Goal: Find specific page/section: Find specific page/section

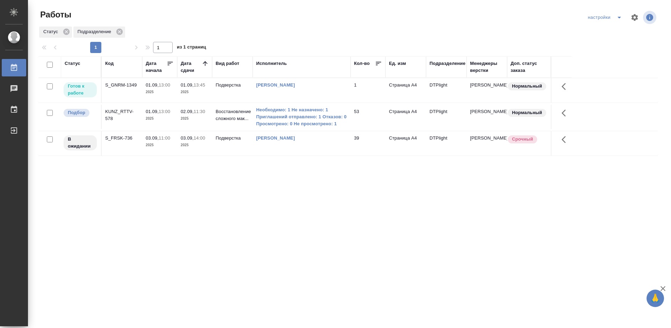
click at [116, 83] on div "S_GNRM-1349" at bounding box center [122, 85] width 34 height 7
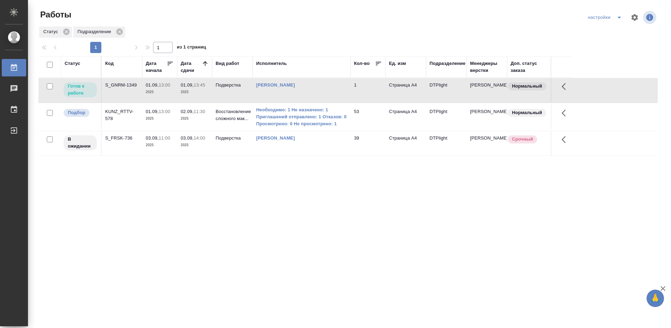
click at [116, 83] on div "S_GNRM-1349" at bounding box center [122, 85] width 34 height 7
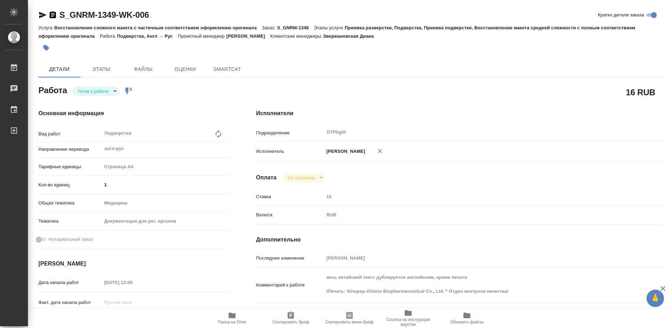
type textarea "x"
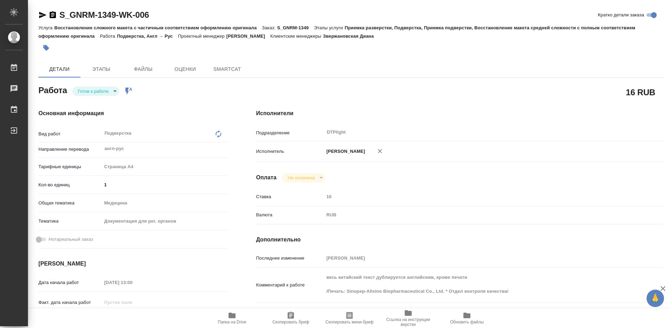
type textarea "x"
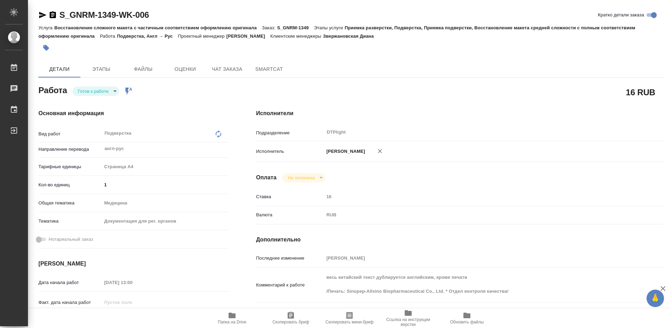
type textarea "x"
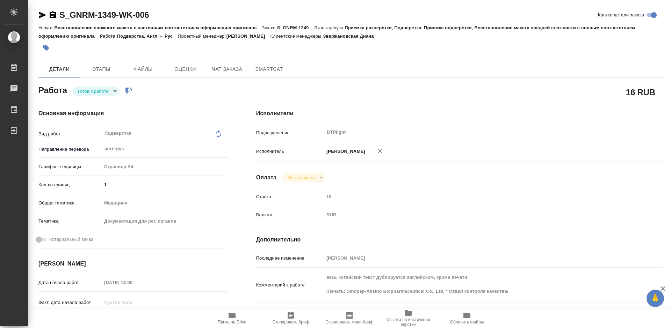
type textarea "x"
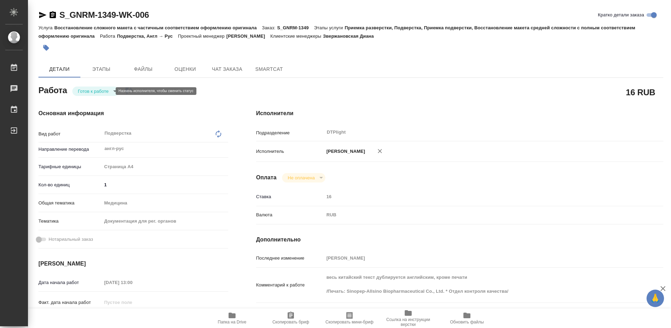
click at [108, 91] on body "🙏 .cls-1 fill:#fff; AWATERA Tretyakova Mariya Работы Чаты График Выйти S_GNRM-1…" at bounding box center [335, 164] width 671 height 328
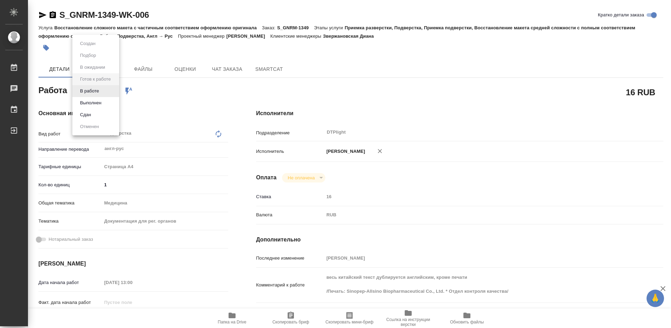
type textarea "x"
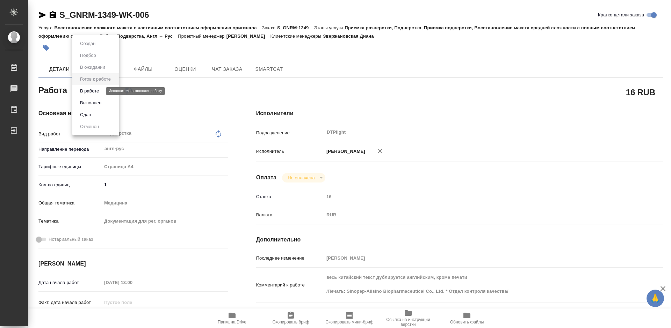
click at [97, 89] on button "В работе" at bounding box center [89, 91] width 23 height 8
type textarea "x"
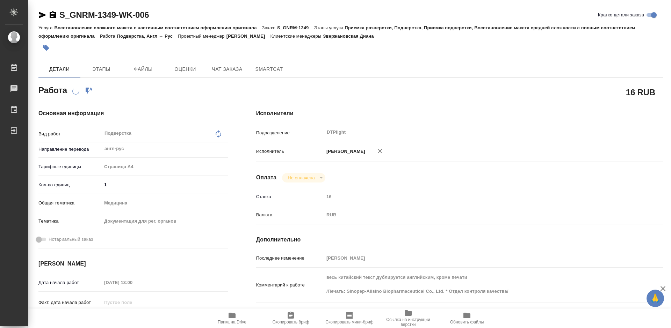
type textarea "x"
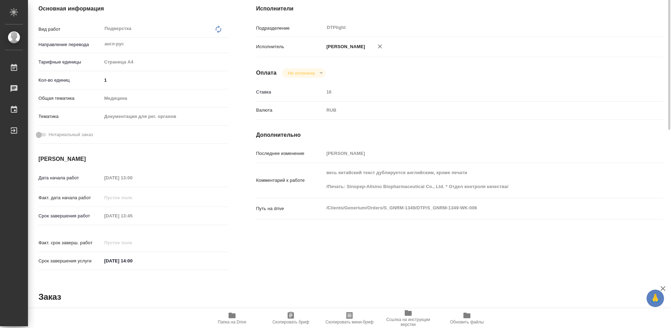
scroll to position [175, 0]
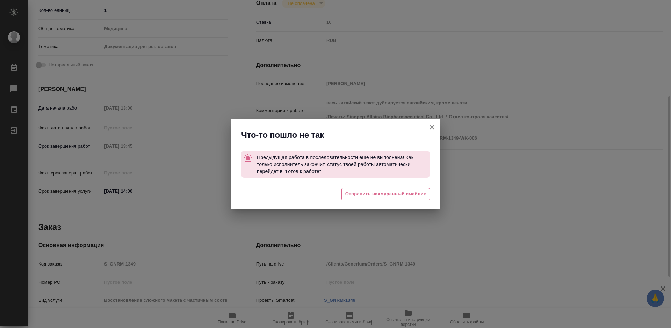
type textarea "x"
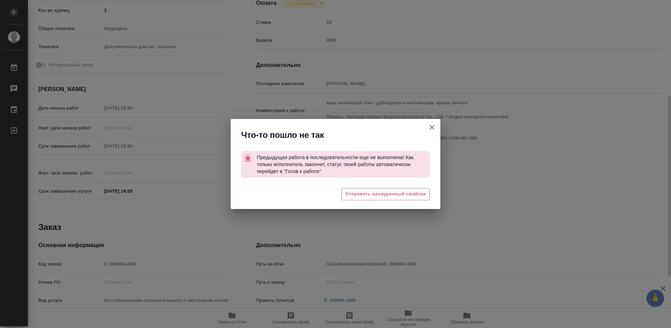
type textarea "x"
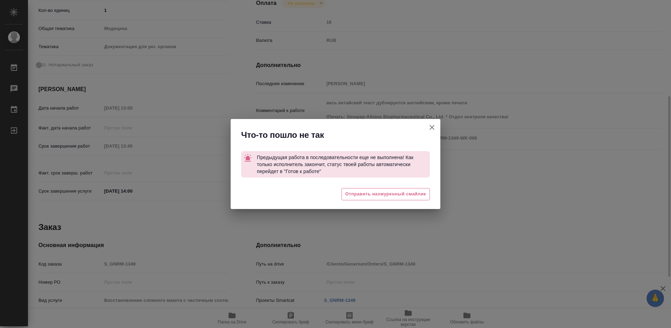
type textarea "x"
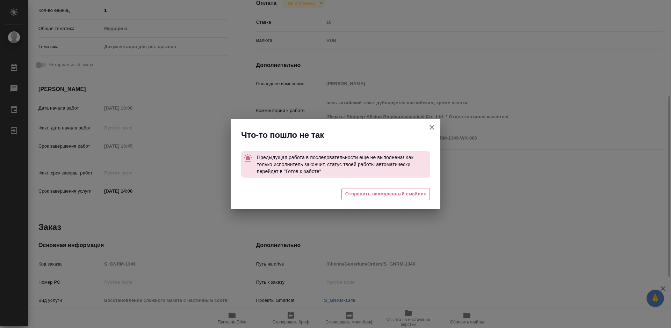
type textarea "x"
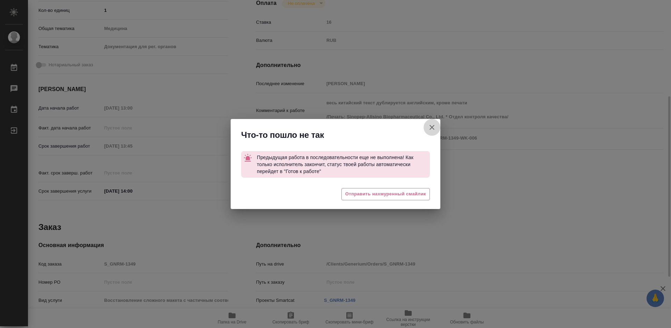
click at [433, 129] on icon "button" at bounding box center [431, 127] width 5 height 5
type textarea "x"
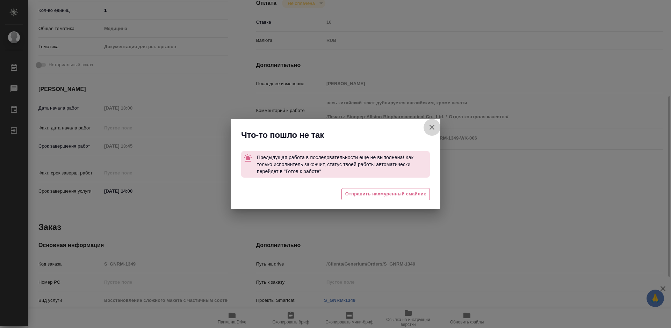
type textarea "x"
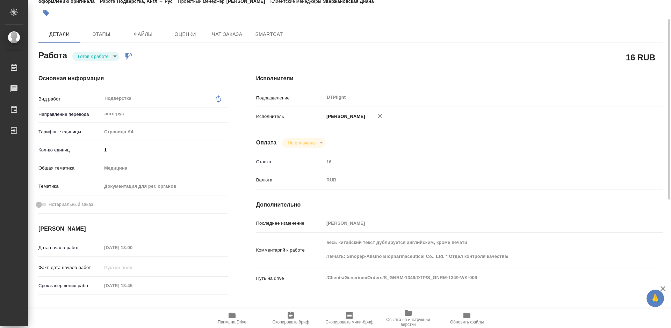
scroll to position [0, 0]
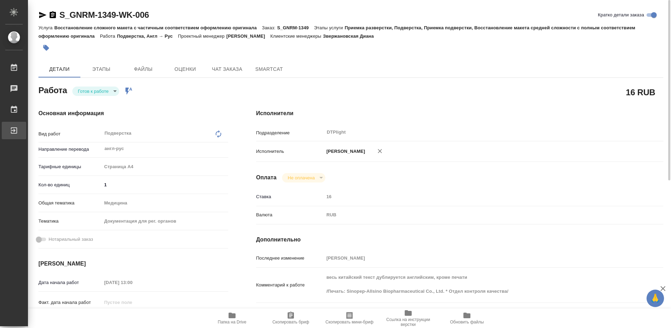
type textarea "x"
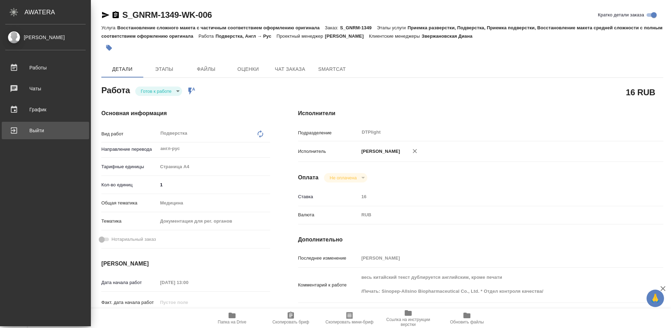
type textarea "x"
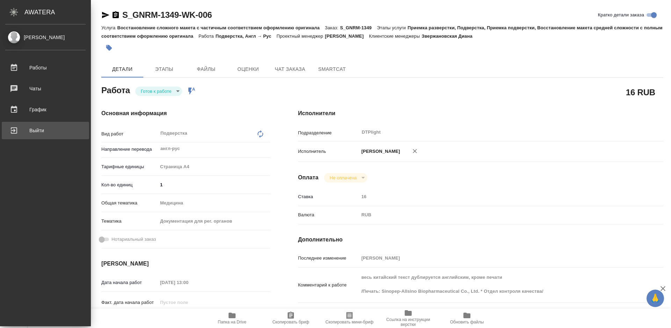
click at [14, 128] on div "Выйти" at bounding box center [45, 130] width 80 height 10
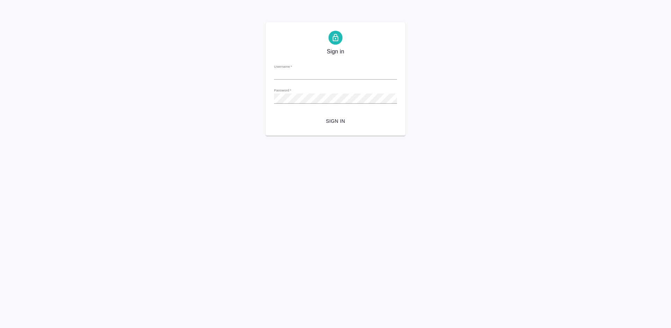
type input "m.tretyakova@awatera.com"
click at [343, 121] on span "Sign in" at bounding box center [335, 121] width 112 height 9
type input "m.tretyakova@awatera.com"
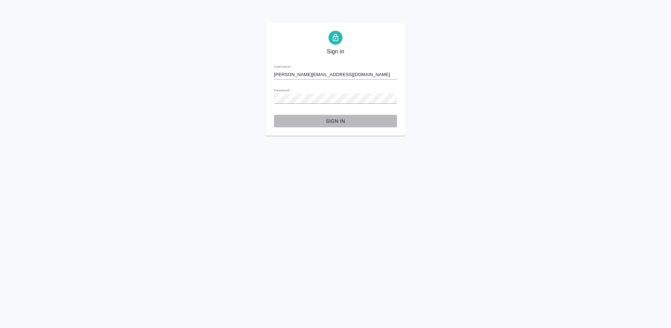
click at [326, 122] on span "Sign in" at bounding box center [335, 121] width 112 height 9
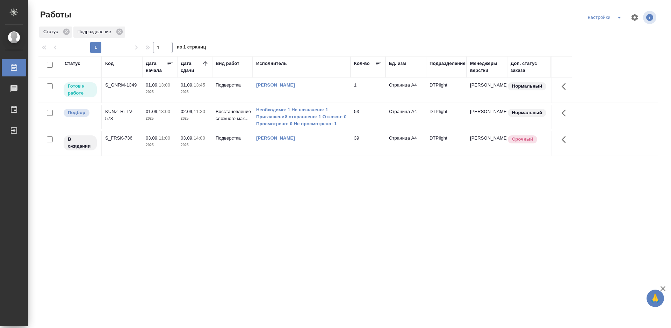
click at [127, 83] on div "S_GNRM-1349" at bounding box center [122, 85] width 34 height 7
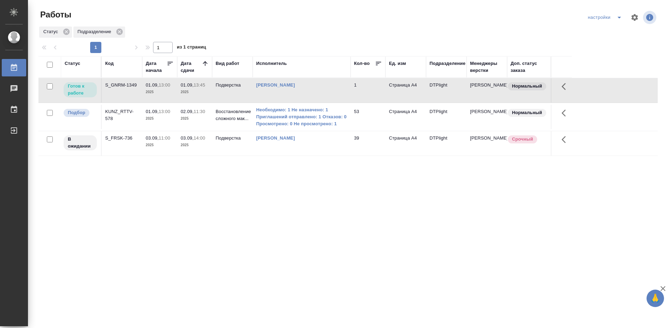
click at [127, 83] on div "S_GNRM-1349" at bounding box center [122, 85] width 34 height 7
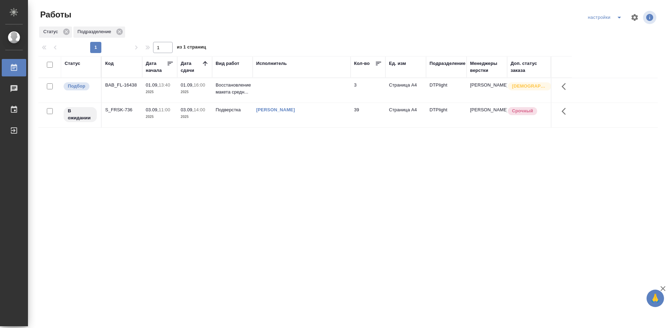
click at [276, 160] on div "Статус Код Дата начала Дата сдачи Вид работ Исполнитель Кол-во Ед. изм Подразде…" at bounding box center [347, 181] width 619 height 251
click at [125, 85] on div "BAB_FL-16438" at bounding box center [122, 85] width 34 height 7
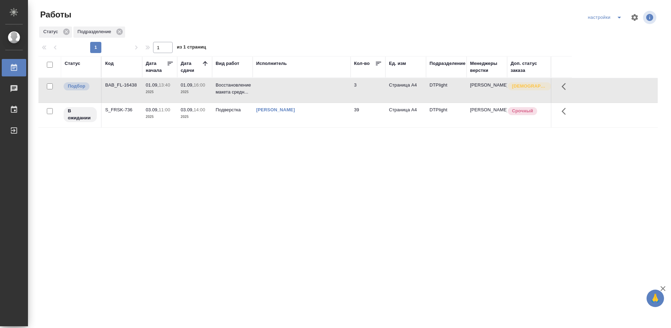
click at [125, 85] on div "BAB_FL-16438" at bounding box center [122, 85] width 34 height 7
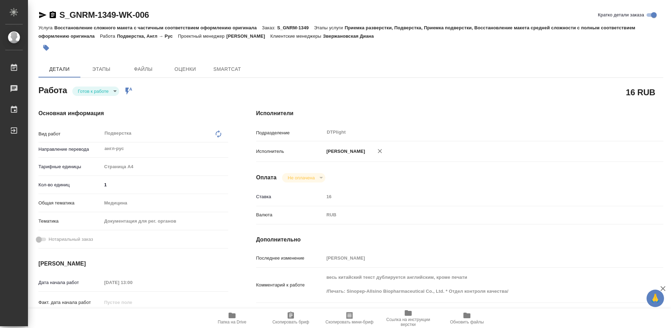
type textarea "x"
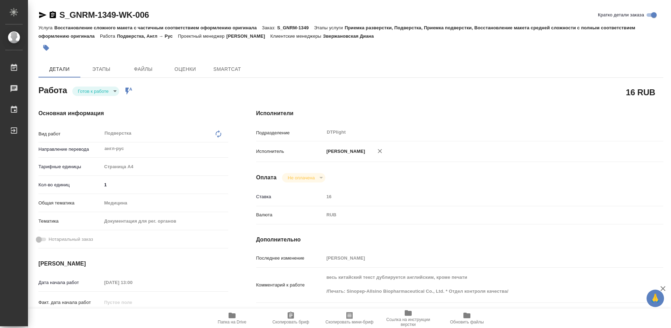
type textarea "x"
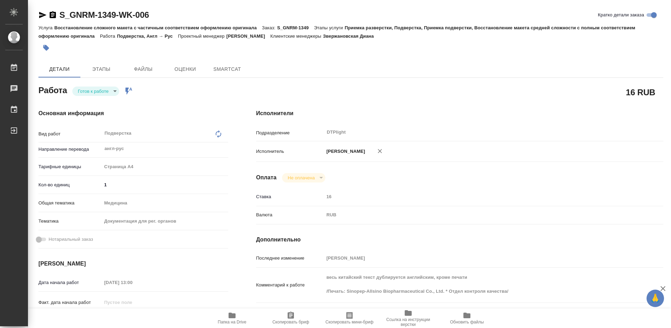
type textarea "x"
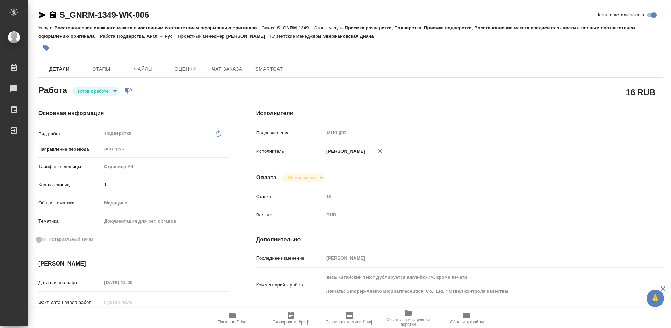
type textarea "x"
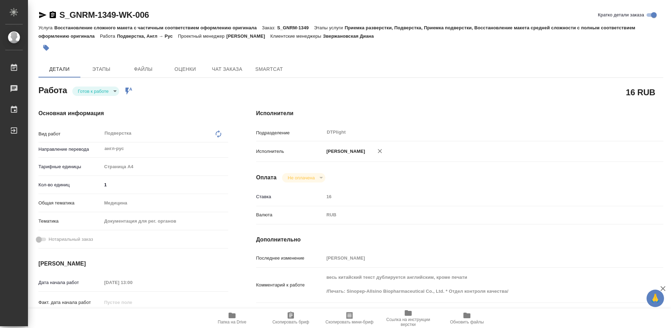
type textarea "x"
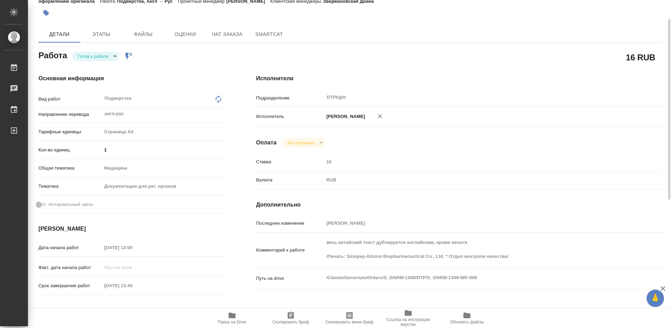
scroll to position [140, 0]
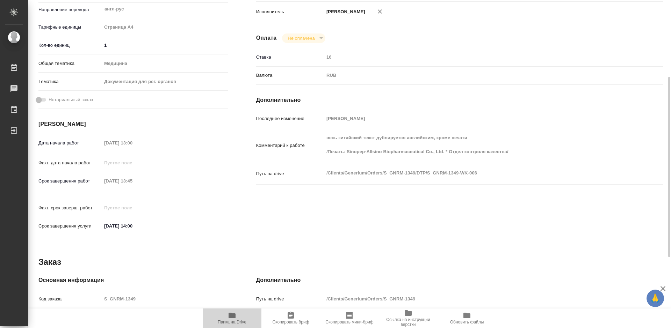
click at [233, 321] on span "Папка на Drive" at bounding box center [232, 322] width 29 height 5
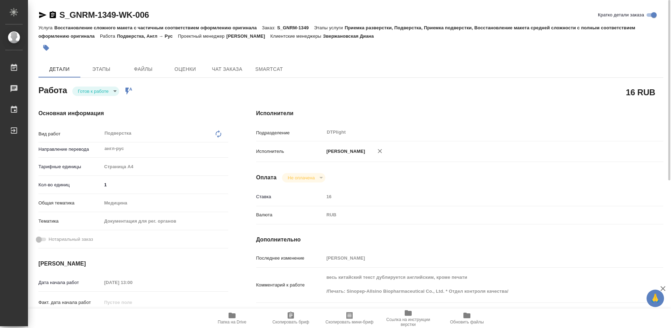
click at [101, 90] on body "🙏 .cls-1 fill:#fff; AWATERA Tretyakova Mariya Работы 0 Чаты График Выйти S_GNRM…" at bounding box center [335, 164] width 671 height 328
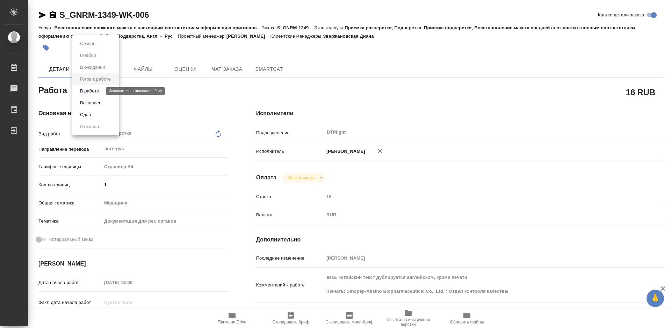
click at [100, 91] on button "В работе" at bounding box center [89, 91] width 23 height 8
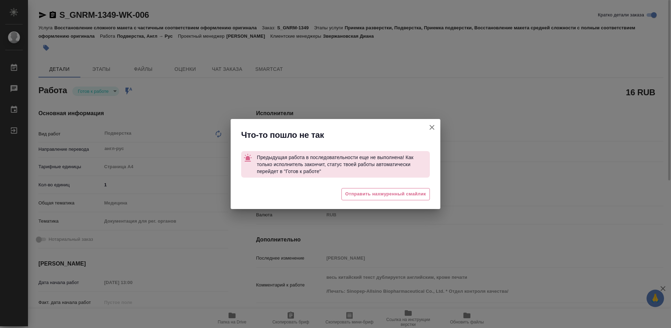
type textarea "x"
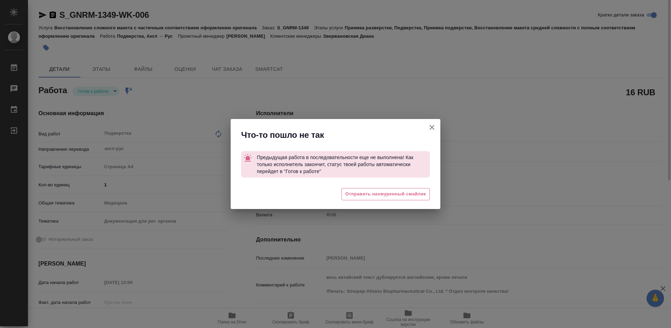
type textarea "x"
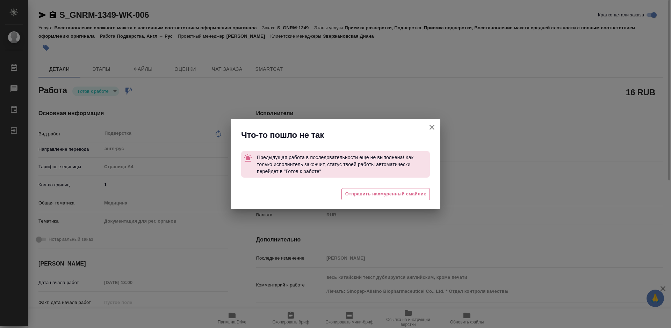
type textarea "x"
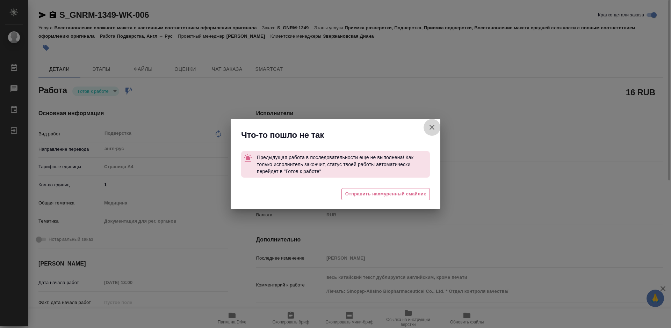
click at [439, 125] on button "Кратко детали заказа" at bounding box center [431, 127] width 17 height 17
type textarea "x"
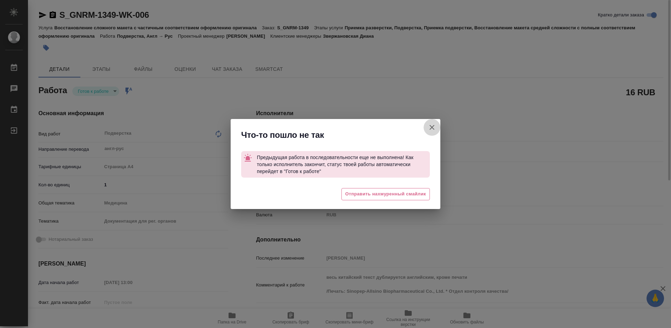
type textarea "x"
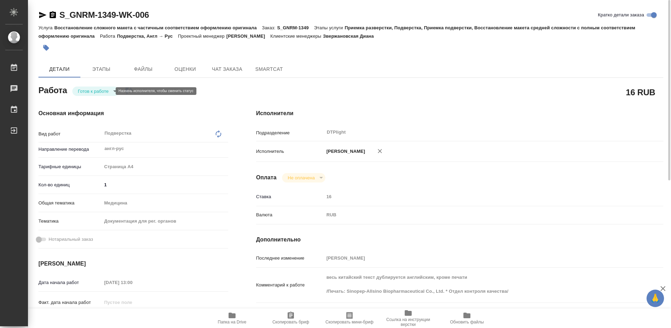
click at [103, 90] on body "🙏 .cls-1 fill:#fff; AWATERA Tretyakova Mariya Работы 0 Чаты График Выйти S_GNRM…" at bounding box center [335, 164] width 671 height 328
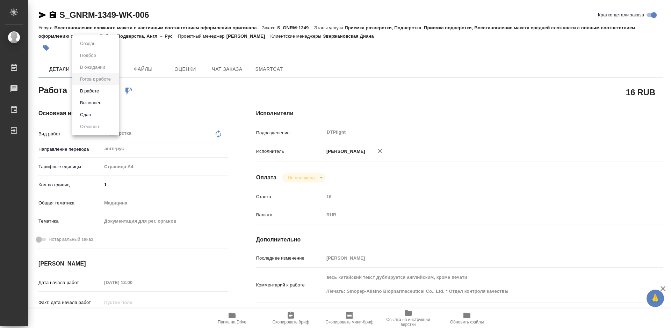
click at [216, 91] on div at bounding box center [335, 164] width 671 height 328
type textarea "x"
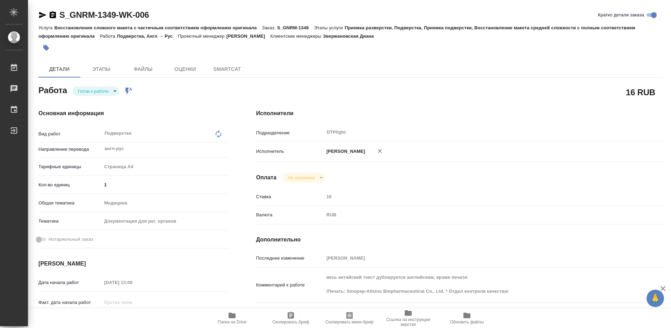
type textarea "x"
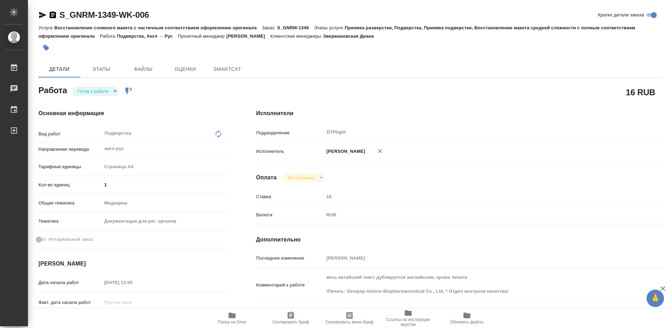
type textarea "x"
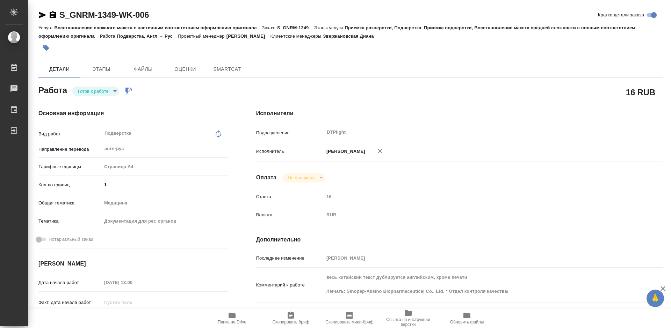
type textarea "x"
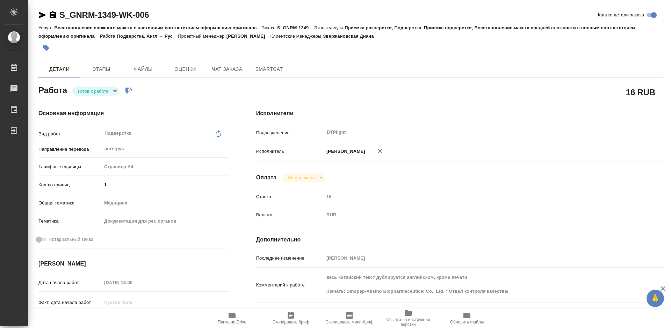
type textarea "x"
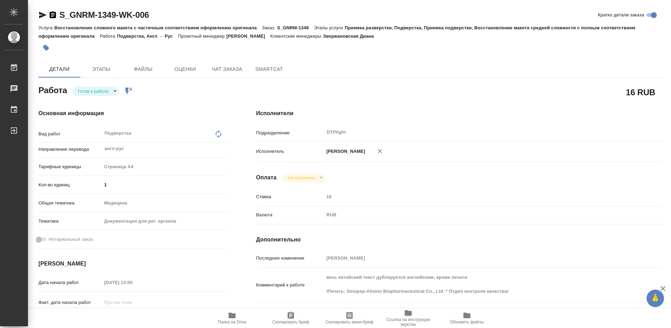
type textarea "x"
click at [100, 90] on body "🙏 .cls-1 fill:#fff; AWATERA [PERSON_NAME] 0 Чаты График Выйти S_GNRM-1349-WK-00…" at bounding box center [335, 164] width 671 height 328
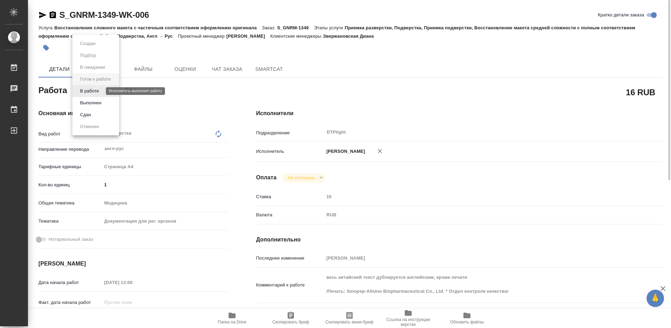
drag, startPoint x: 100, startPoint y: 92, endPoint x: 121, endPoint y: 92, distance: 21.0
click at [100, 92] on button "В работе" at bounding box center [89, 91] width 23 height 8
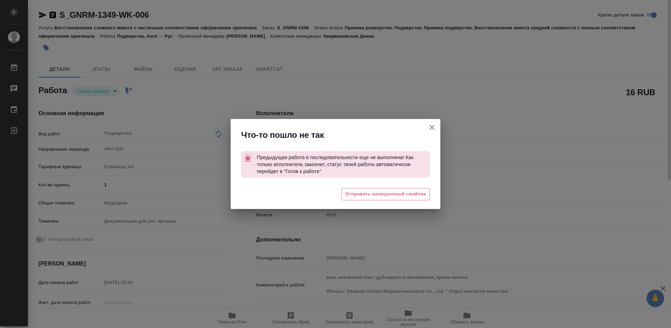
type textarea "x"
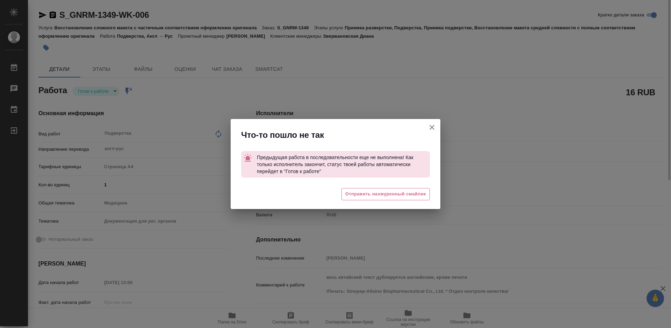
type textarea "x"
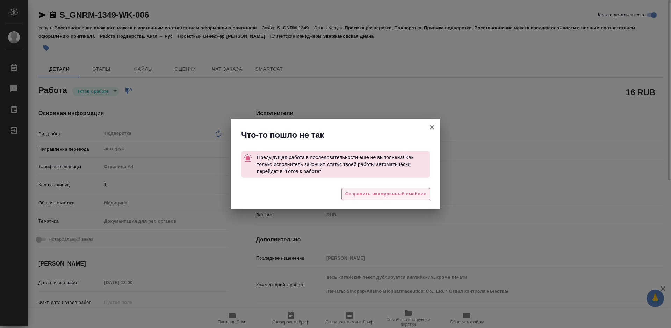
type textarea "x"
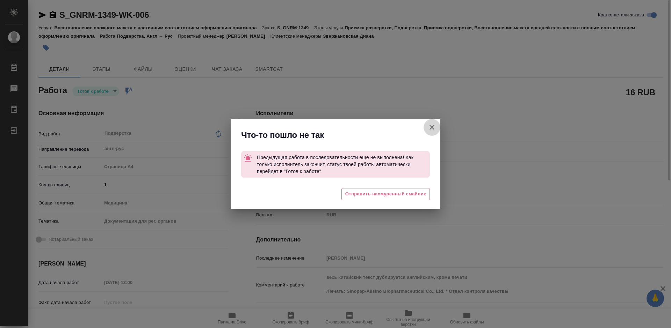
click at [432, 127] on icon "button" at bounding box center [431, 127] width 5 height 5
type textarea "x"
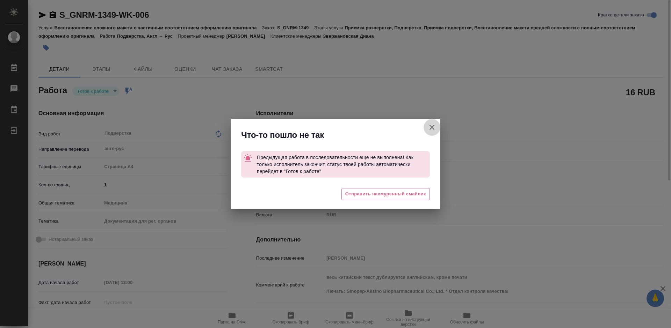
type textarea "x"
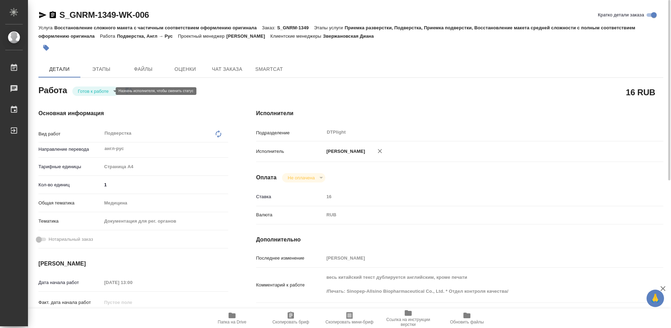
click at [100, 92] on body "🙏 .cls-1 fill:#fff; AWATERA Tretyakova Mariya Работы 0 Чаты График Выйти S_GNRM…" at bounding box center [335, 164] width 671 height 328
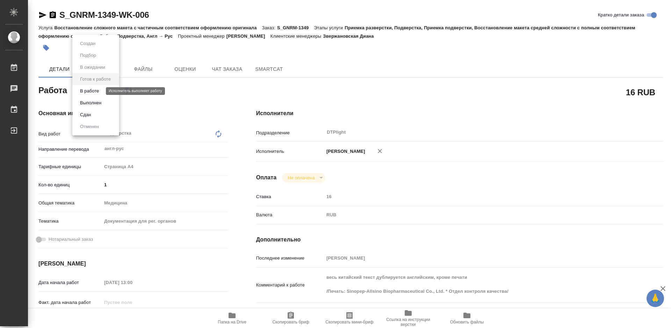
click at [96, 90] on button "В работе" at bounding box center [89, 91] width 23 height 8
type textarea "x"
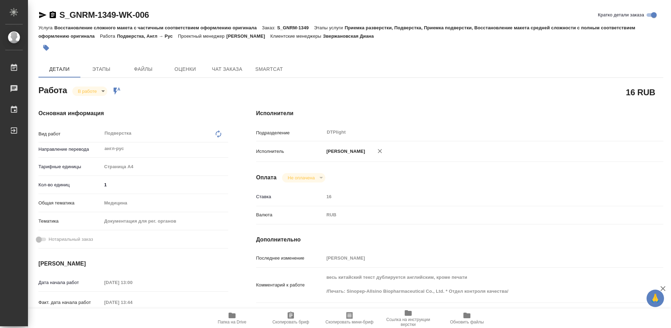
type textarea "x"
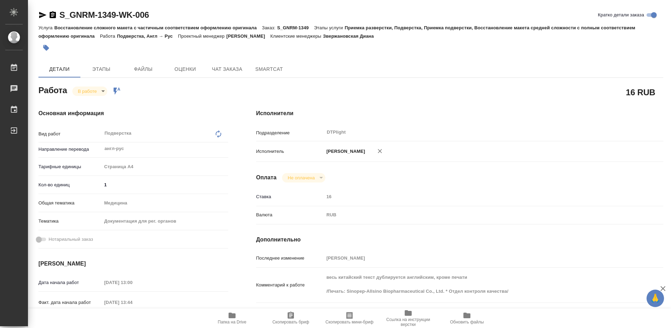
type textarea "x"
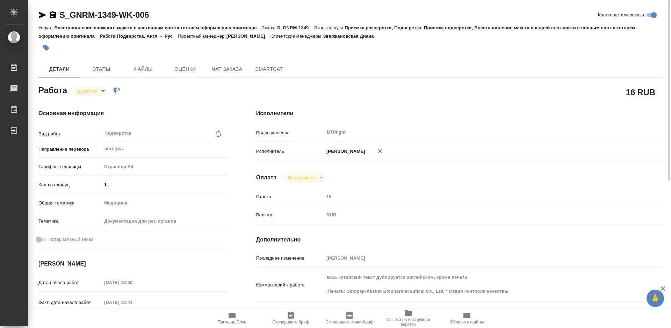
type textarea "x"
click at [237, 320] on span "Папка на Drive" at bounding box center [232, 322] width 29 height 5
click at [91, 91] on body "🙏 .cls-1 fill:#fff; AWATERA Tretyakova Mariya Работы 0 Чаты График Выйти S_GNRM…" at bounding box center [335, 164] width 671 height 328
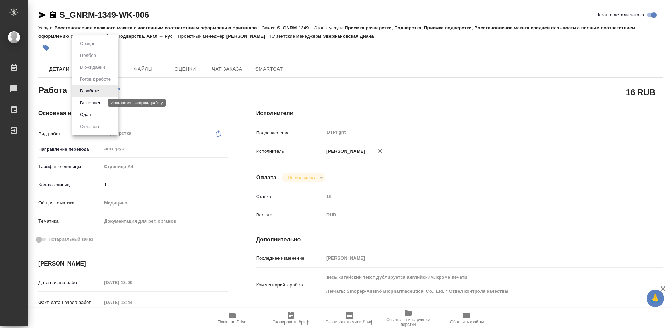
click at [93, 103] on button "Выполнен" at bounding box center [90, 103] width 25 height 8
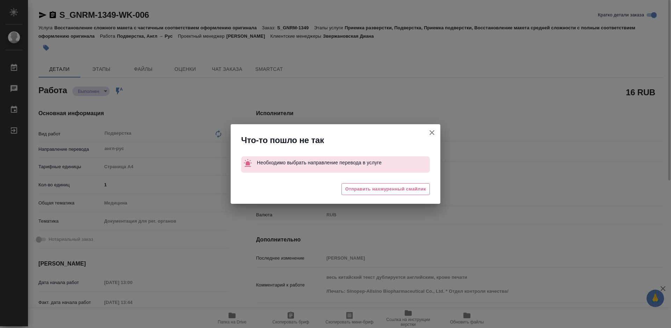
type textarea "x"
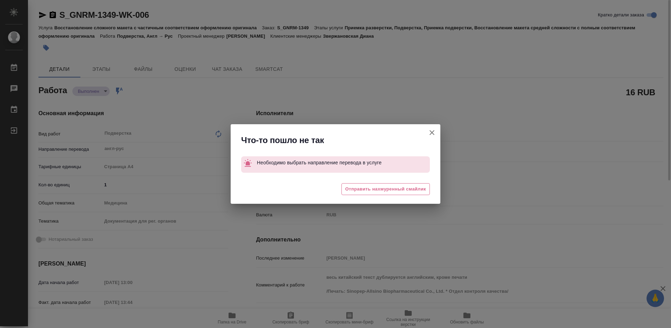
type textarea "x"
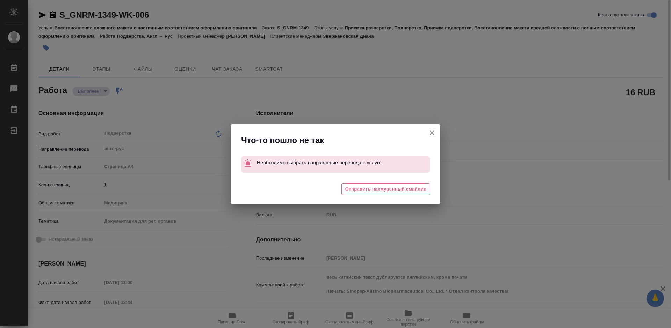
type textarea "x"
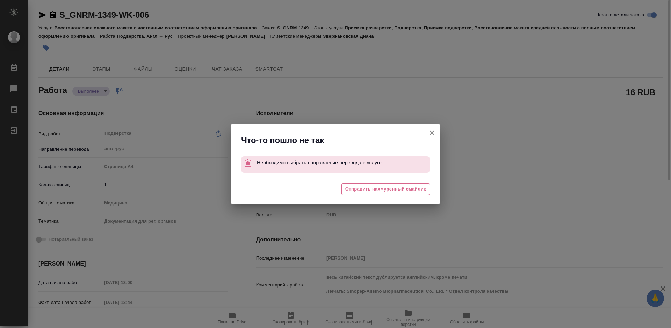
type textarea "x"
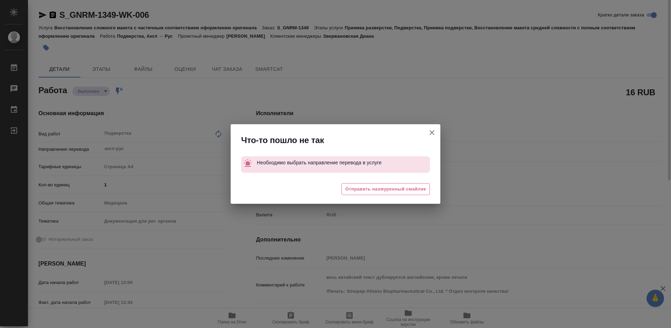
click at [433, 132] on icon "button" at bounding box center [431, 132] width 5 height 5
type textarea "x"
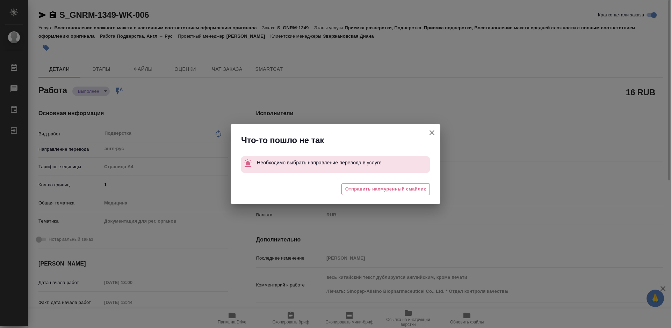
type textarea "x"
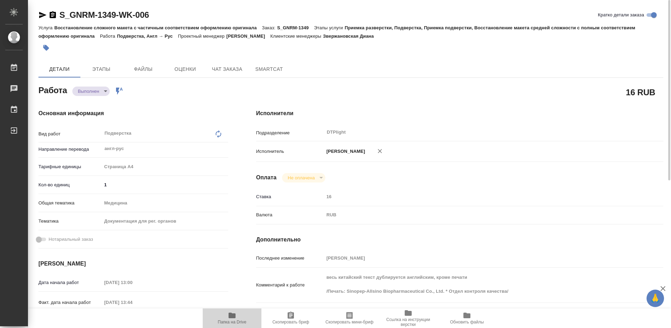
click at [230, 315] on icon "button" at bounding box center [231, 316] width 7 height 6
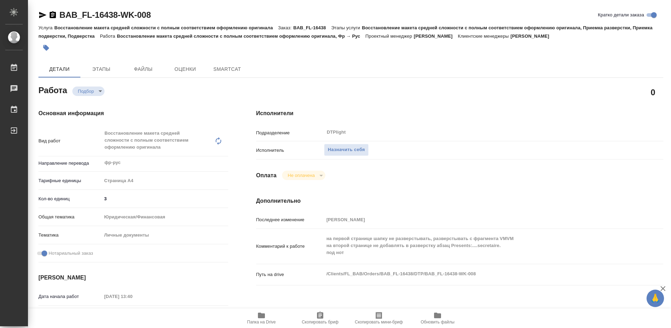
type textarea "x"
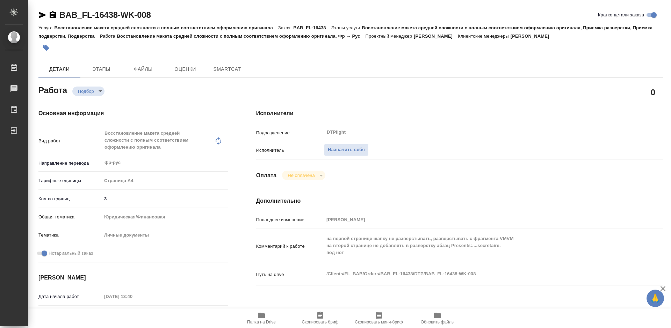
type textarea "x"
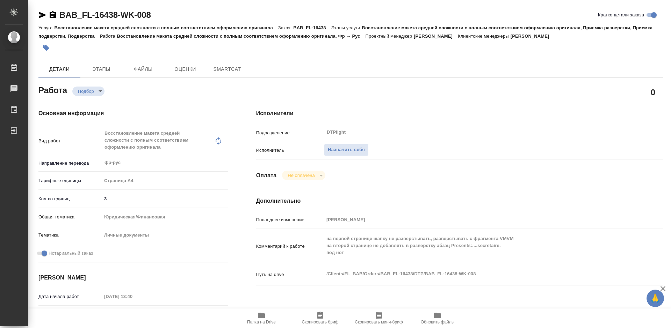
type textarea "x"
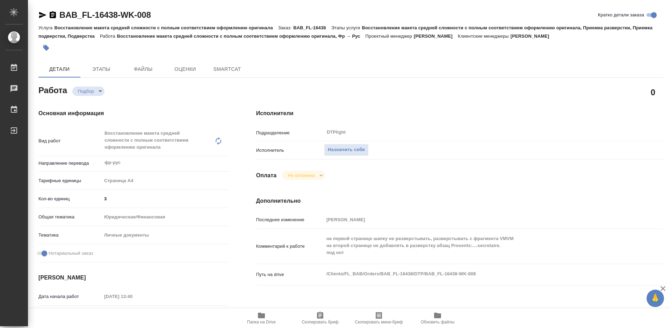
type textarea "x"
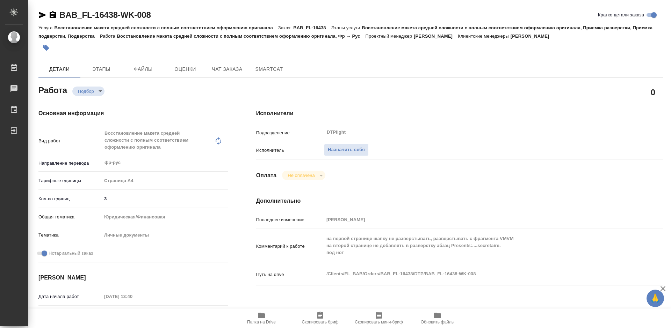
type textarea "x"
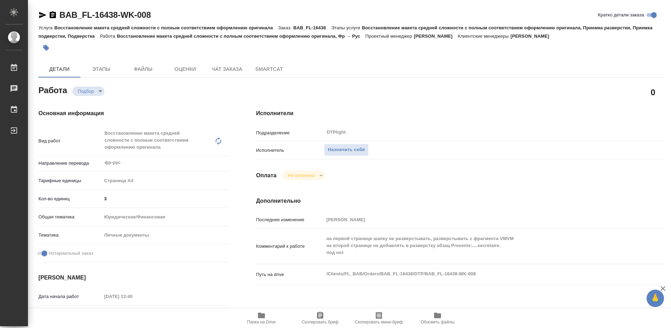
type textarea "x"
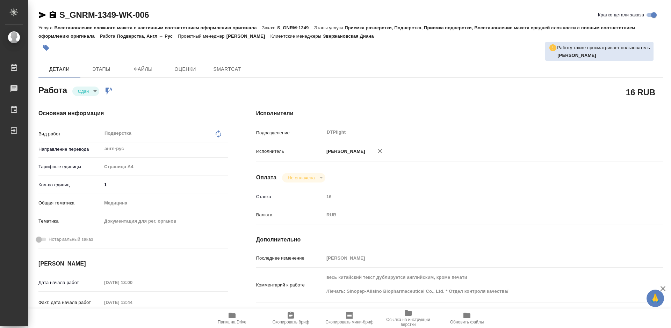
type textarea "x"
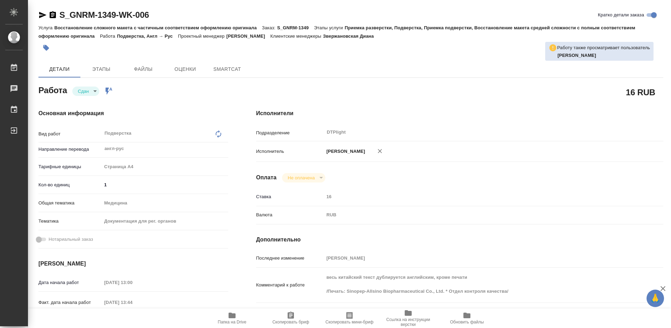
type textarea "x"
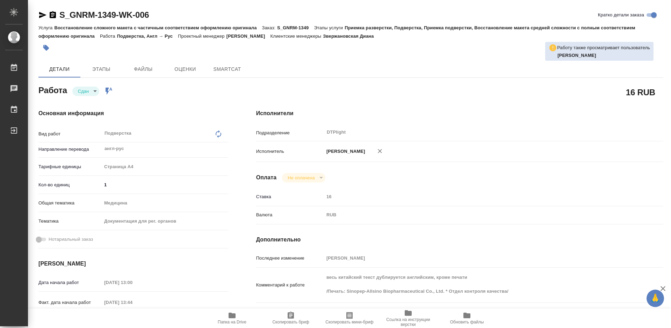
type textarea "x"
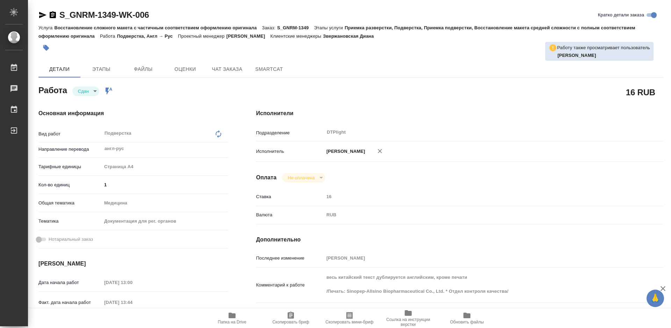
type textarea "x"
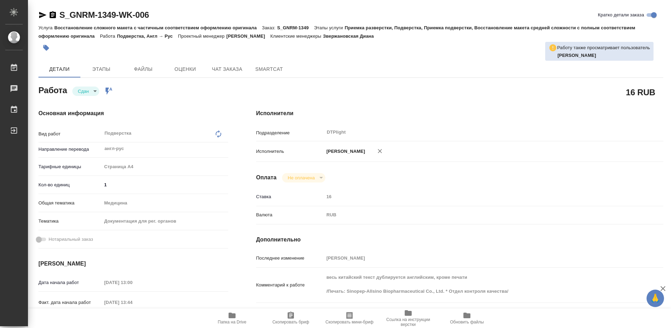
type textarea "x"
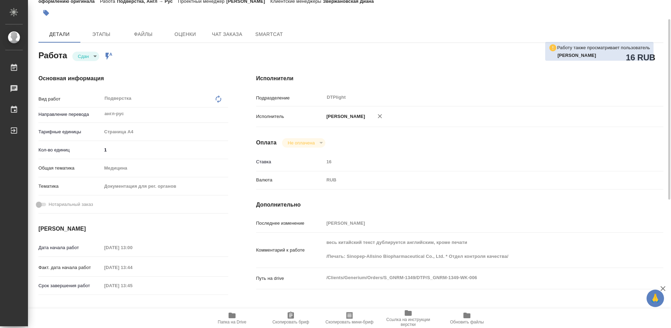
scroll to position [70, 0]
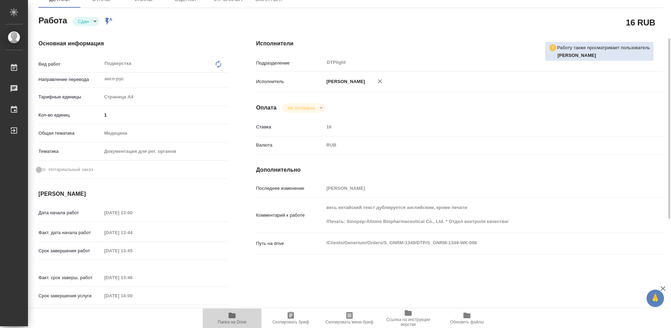
click at [235, 314] on icon "button" at bounding box center [231, 316] width 7 height 6
click at [235, 318] on icon "button" at bounding box center [231, 316] width 7 height 6
click at [234, 317] on icon "button" at bounding box center [231, 316] width 7 height 6
click at [231, 318] on icon "button" at bounding box center [231, 316] width 7 height 6
